Goal: Check status: Check status

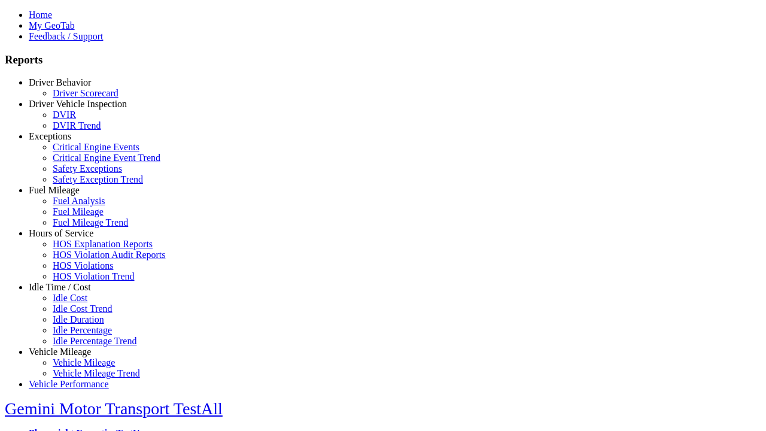
click at [69, 347] on link "Vehicle Mileage" at bounding box center [60, 352] width 62 height 10
click at [78, 368] on link "Vehicle Mileage Trend" at bounding box center [96, 373] width 87 height 10
type input "*********"
